Goal: Check status

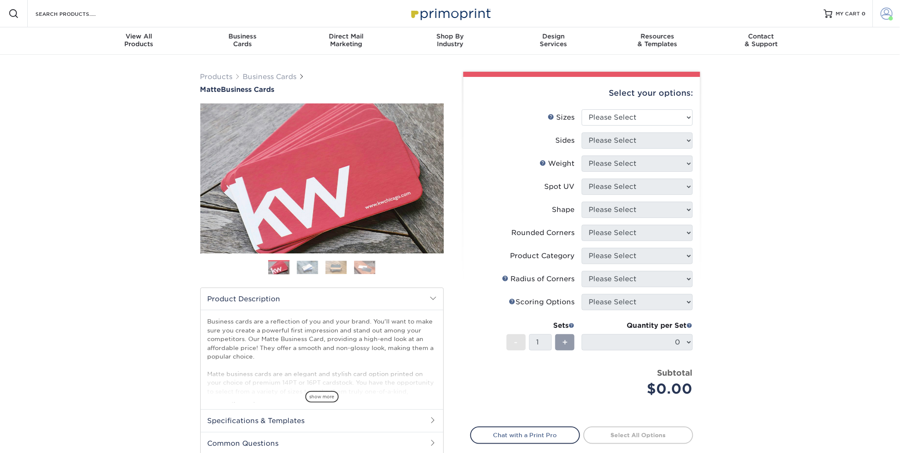
click at [884, 14] on span at bounding box center [887, 14] width 12 height 12
click at [816, 76] on link "Active Orders" at bounding box center [835, 82] width 107 height 12
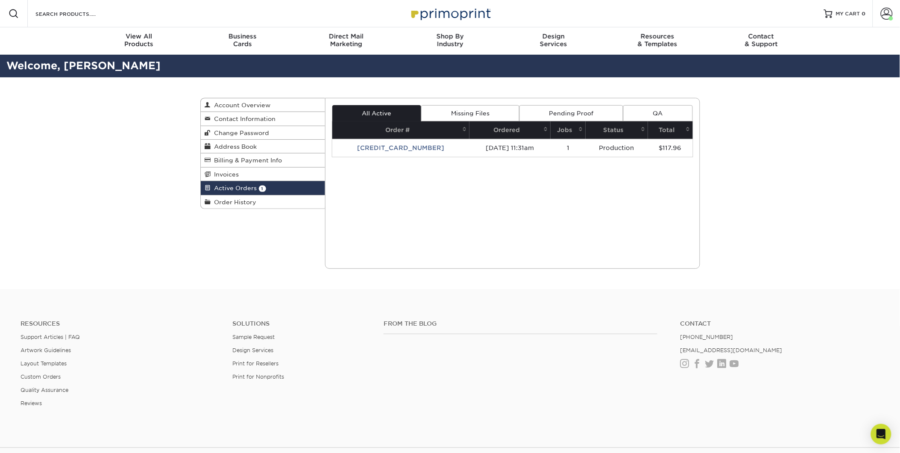
click at [562, 114] on link "Pending Proof" at bounding box center [571, 113] width 104 height 16
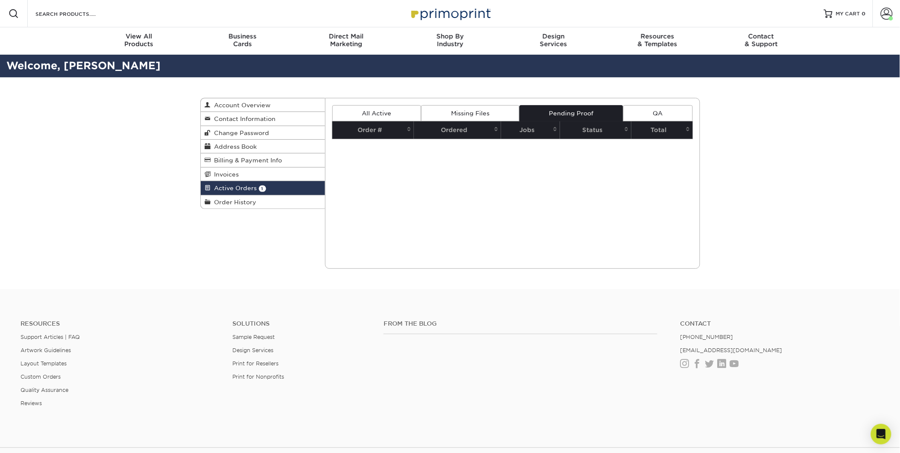
click at [462, 114] on link "Missing Files" at bounding box center [470, 113] width 98 height 16
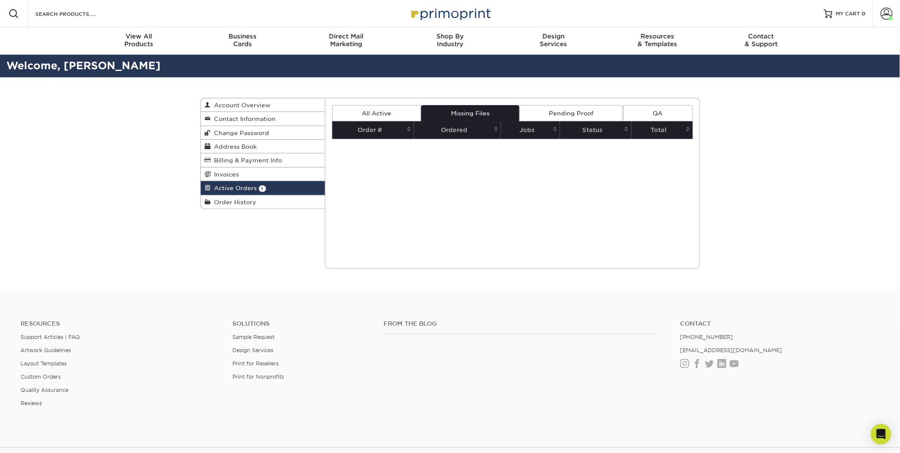
click at [573, 108] on link "Pending Proof" at bounding box center [571, 113] width 104 height 16
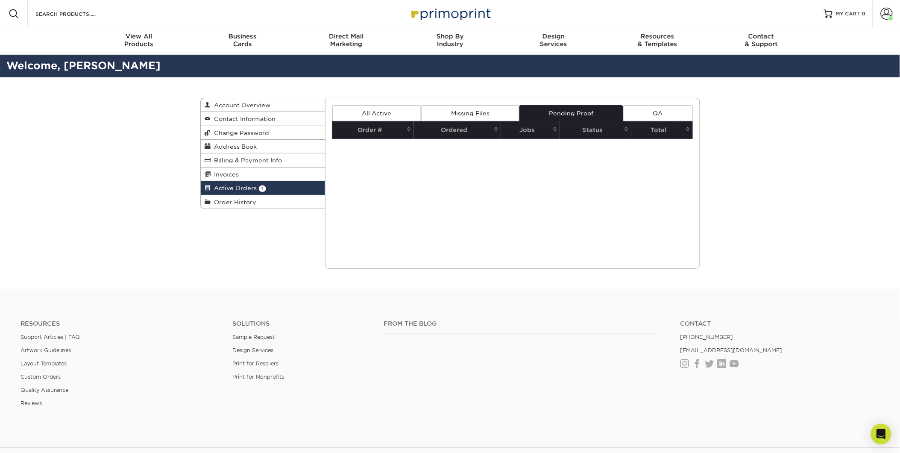
click at [639, 113] on link "QA" at bounding box center [657, 113] width 69 height 16
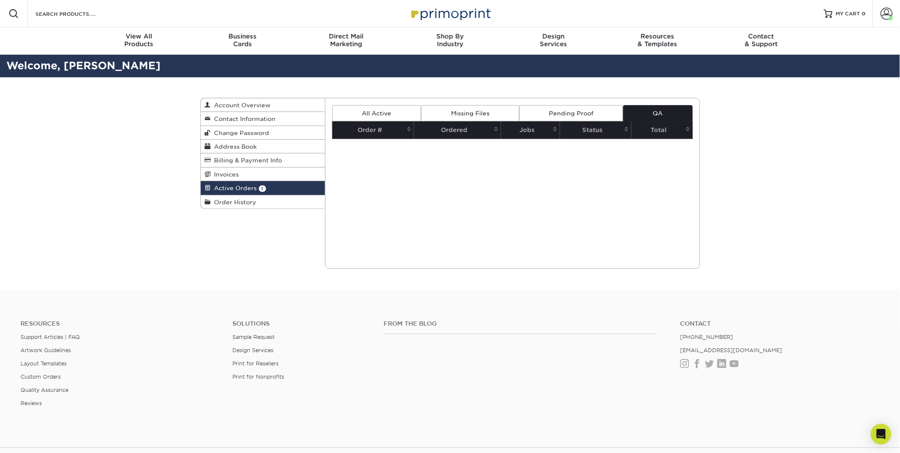
click at [357, 111] on link "All Active" at bounding box center [376, 113] width 89 height 16
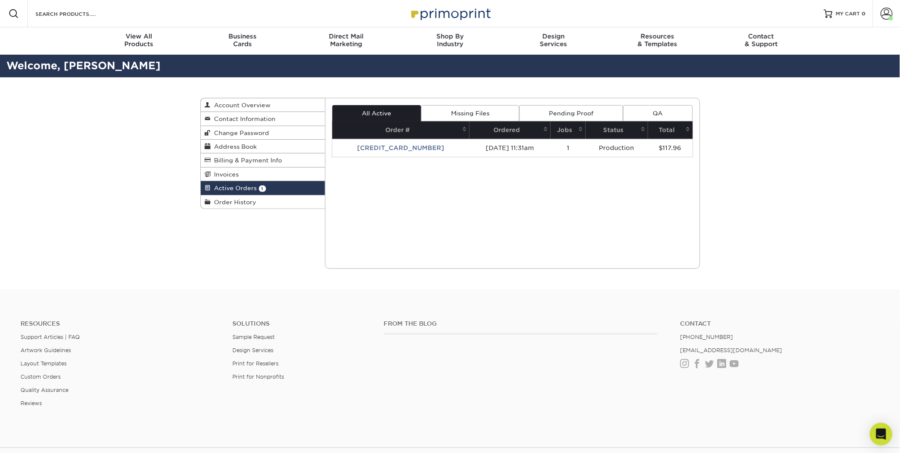
click at [883, 428] on div "Open Intercom Messenger" at bounding box center [881, 434] width 23 height 23
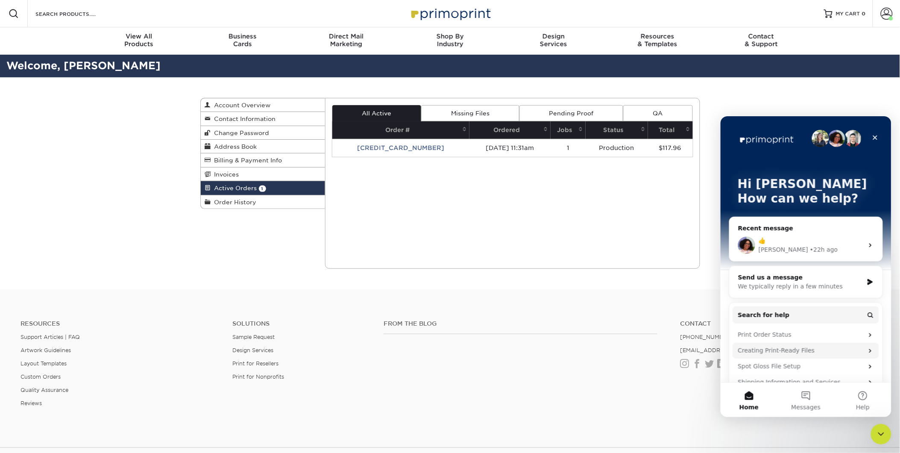
scroll to position [47, 0]
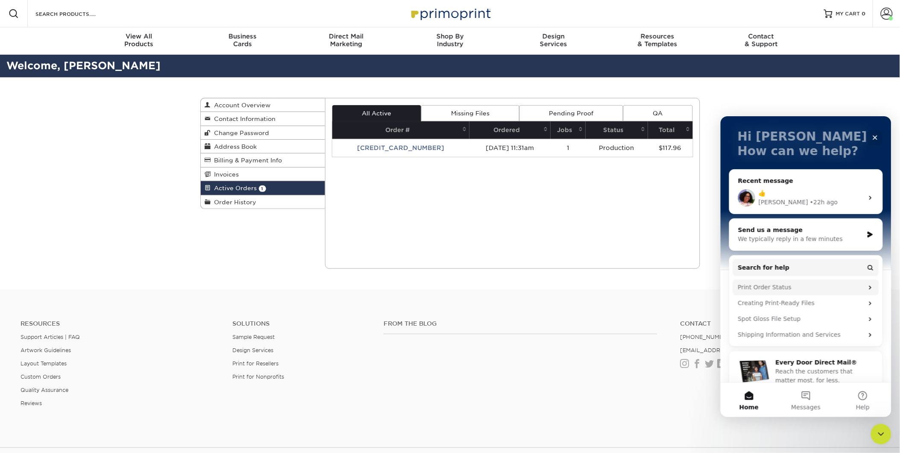
click at [757, 285] on div "Print Order Status" at bounding box center [801, 286] width 126 height 9
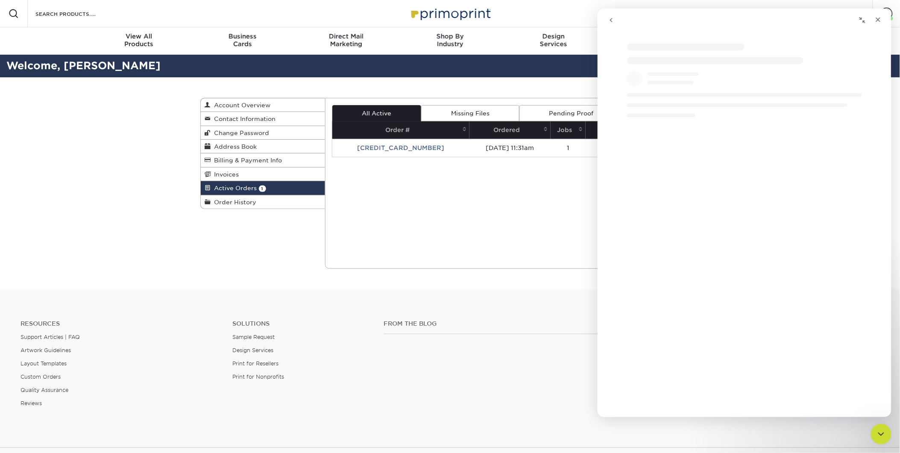
scroll to position [0, 0]
drag, startPoint x: 772, startPoint y: 33, endPoint x: 771, endPoint y: 40, distance: 7.0
click at [771, 40] on div "Print Order Status Print Order Status Did this answer your question? 😞 😐 😃 Open…" at bounding box center [744, 213] width 294 height 408
click at [535, 318] on div "Resources Support Articles | FAQ Artwork Guidelines Layout Templates Custom Ord…" at bounding box center [450, 369] width 900 height 141
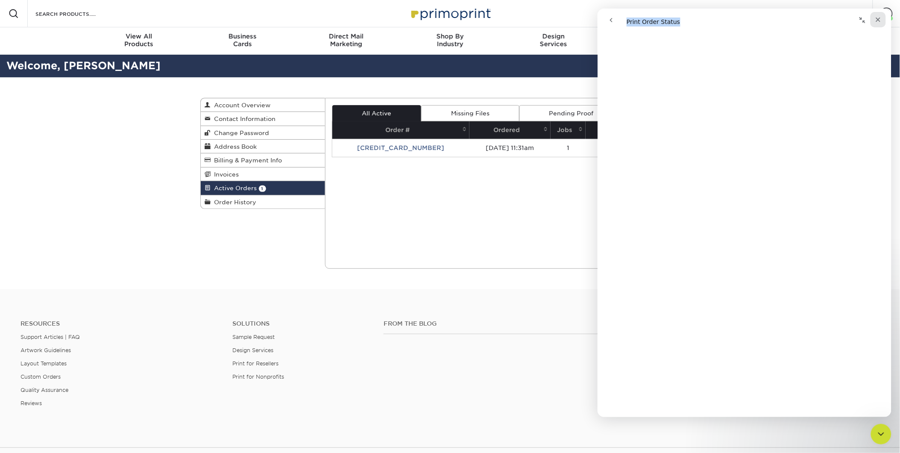
click at [877, 19] on icon "Close" at bounding box center [877, 20] width 5 height 5
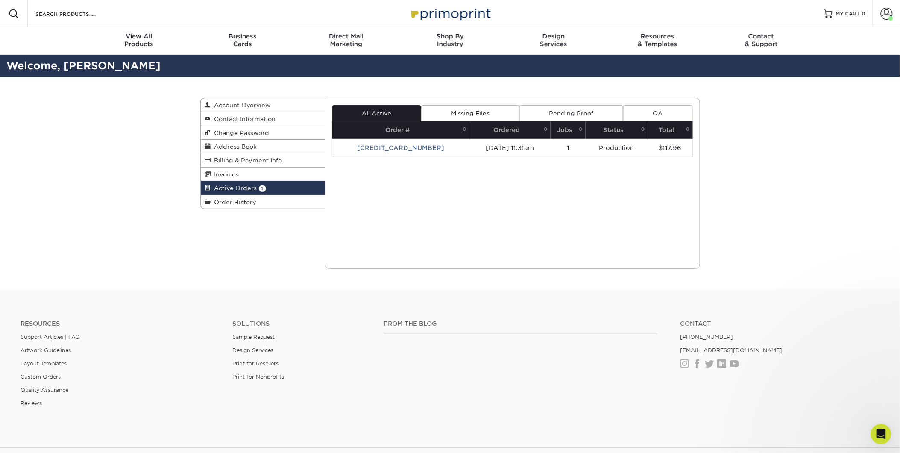
scroll to position [0, 0]
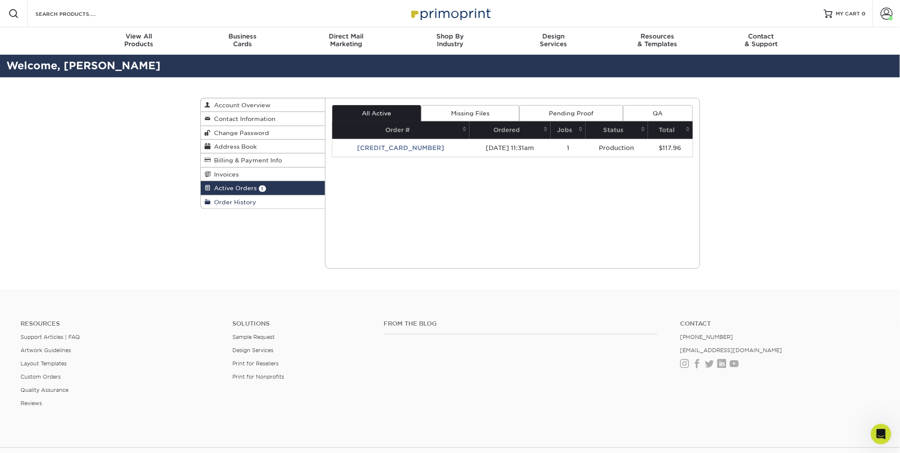
click at [250, 203] on span "Order History" at bounding box center [234, 202] width 46 height 7
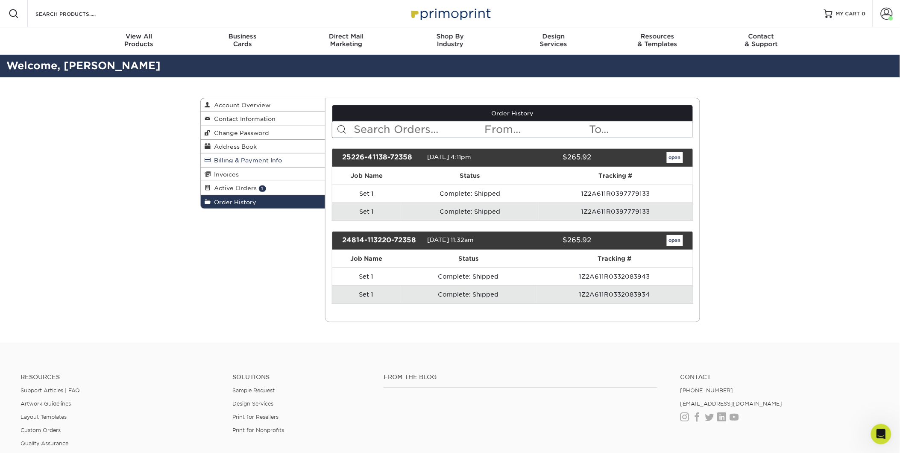
click at [238, 156] on link "Billing & Payment Info" at bounding box center [263, 160] width 125 height 14
